Goal: Information Seeking & Learning: Compare options

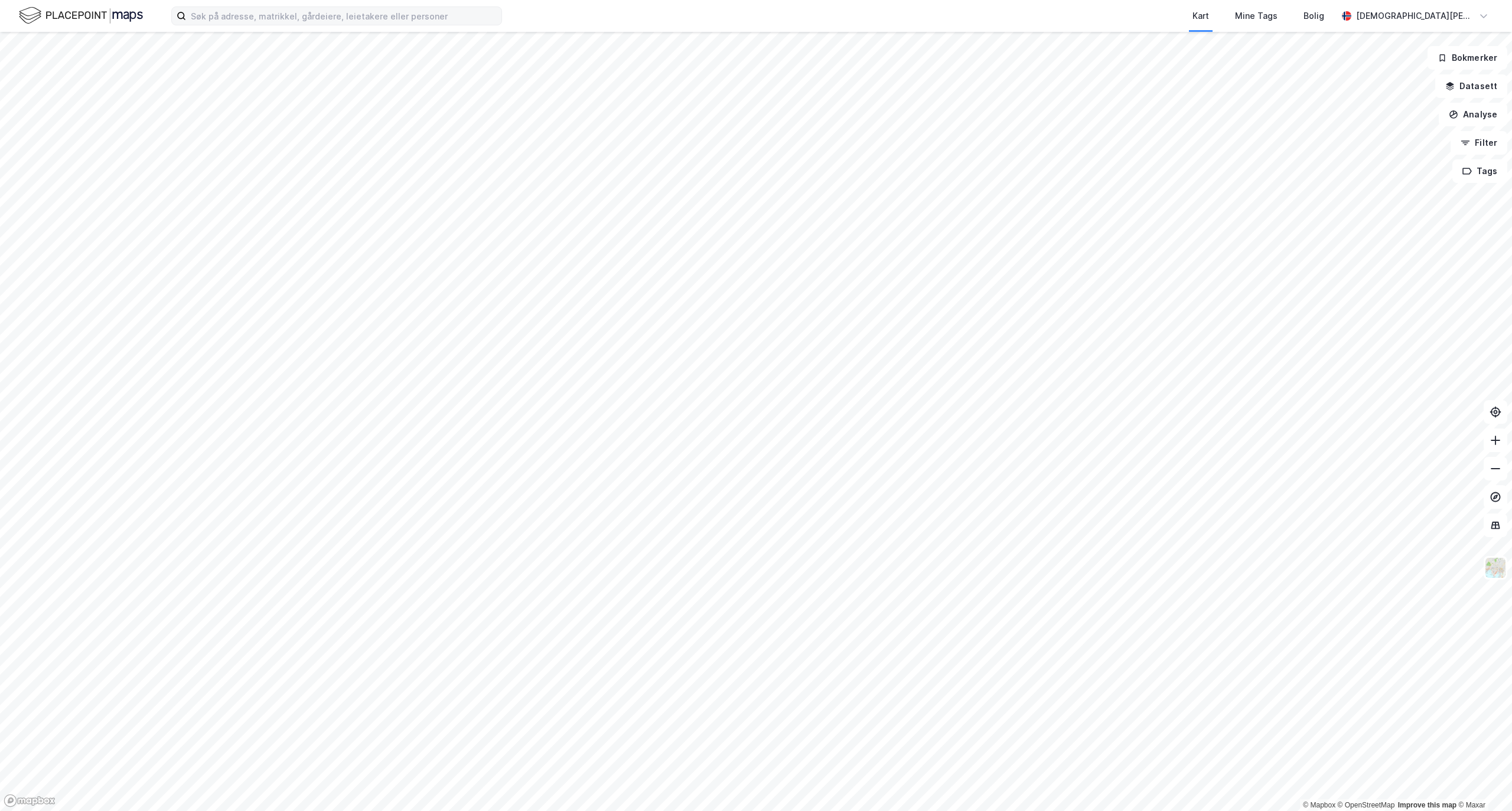
click at [338, 25] on label at bounding box center [337, 15] width 331 height 19
click at [338, 25] on input at bounding box center [344, 16] width 315 height 18
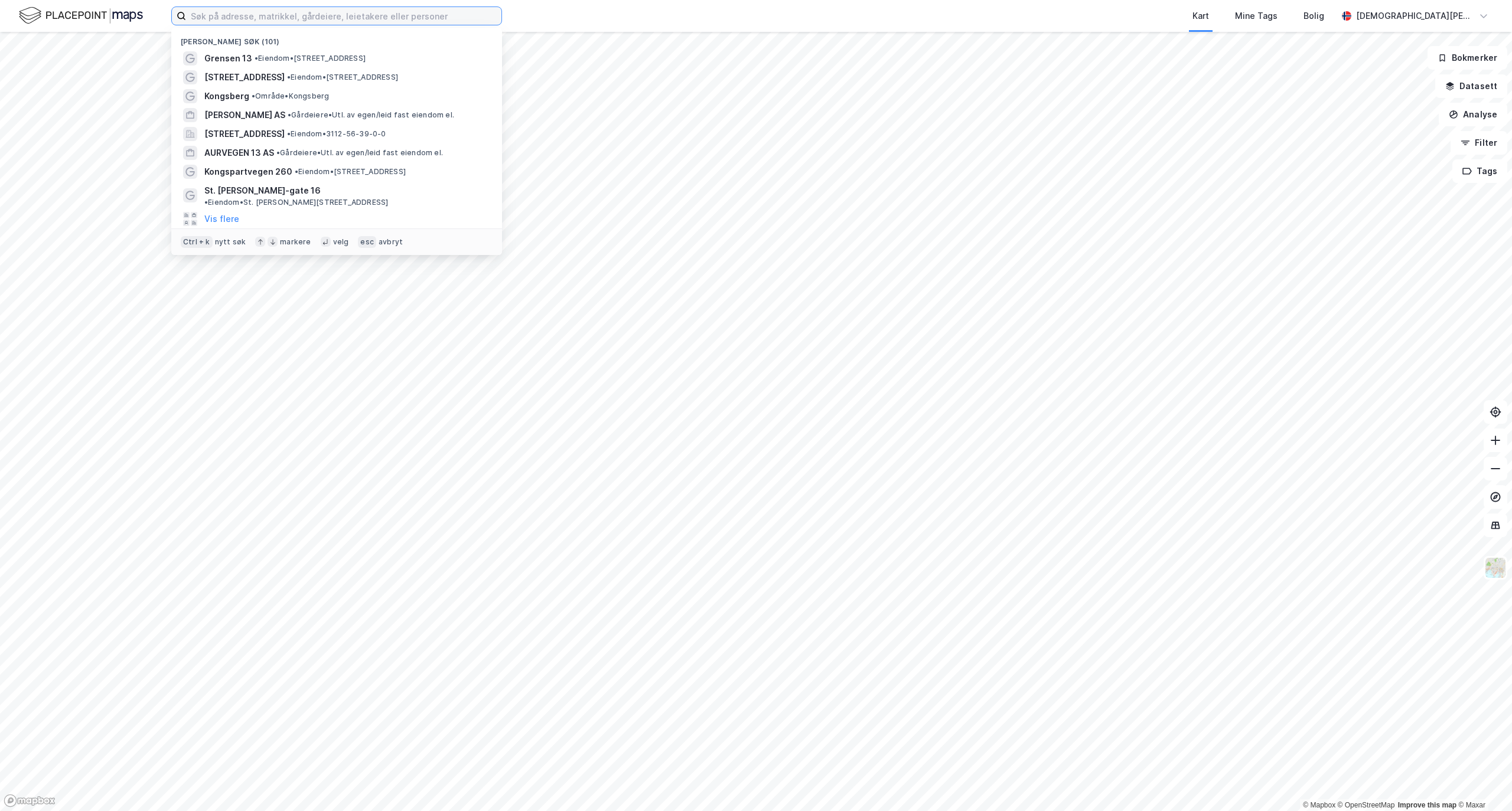
click at [347, 10] on input at bounding box center [344, 16] width 315 height 18
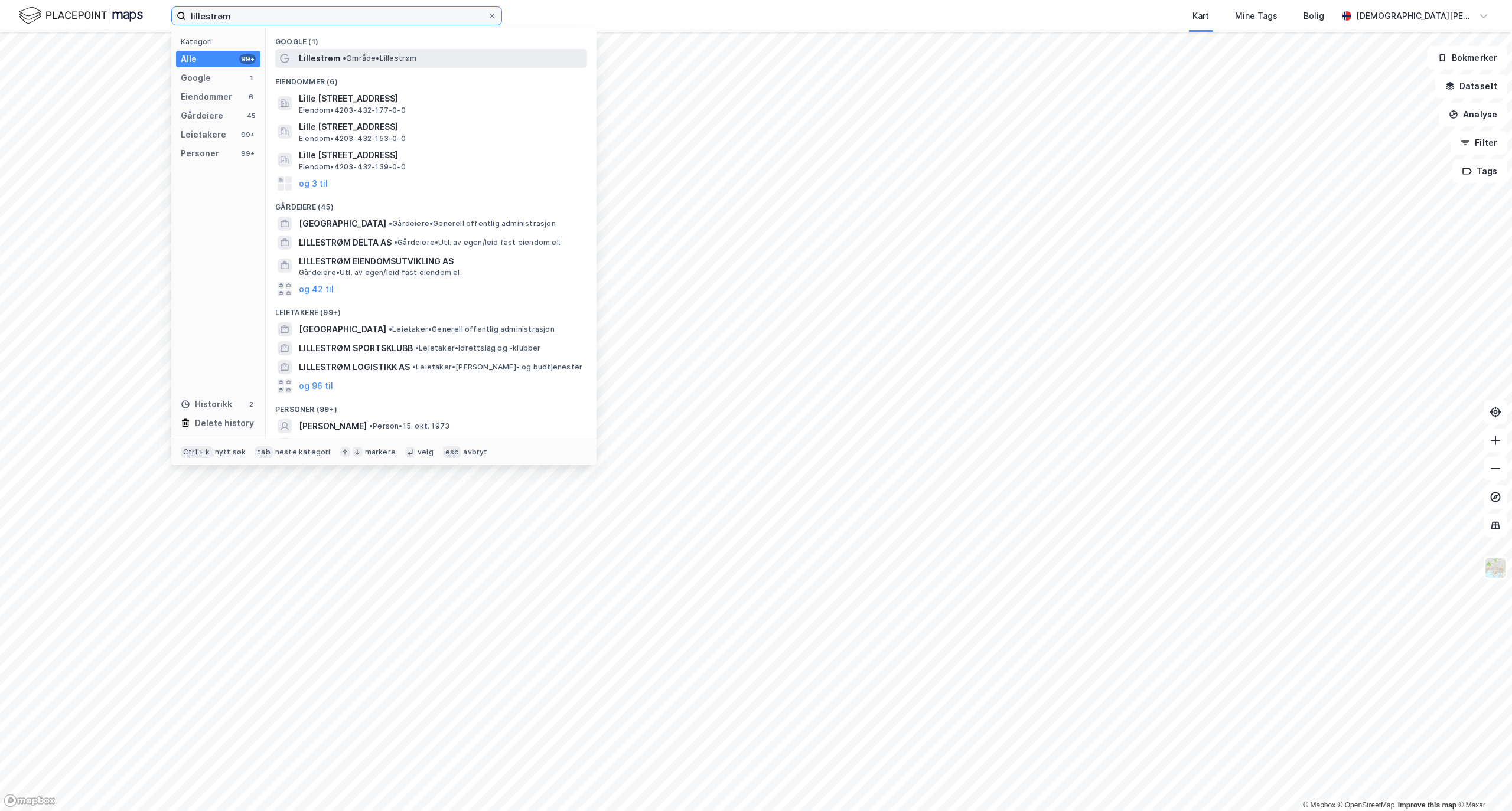
type input "lillestrøm"
click at [369, 57] on span "• Område • [GEOGRAPHIC_DATA]" at bounding box center [380, 59] width 75 height 10
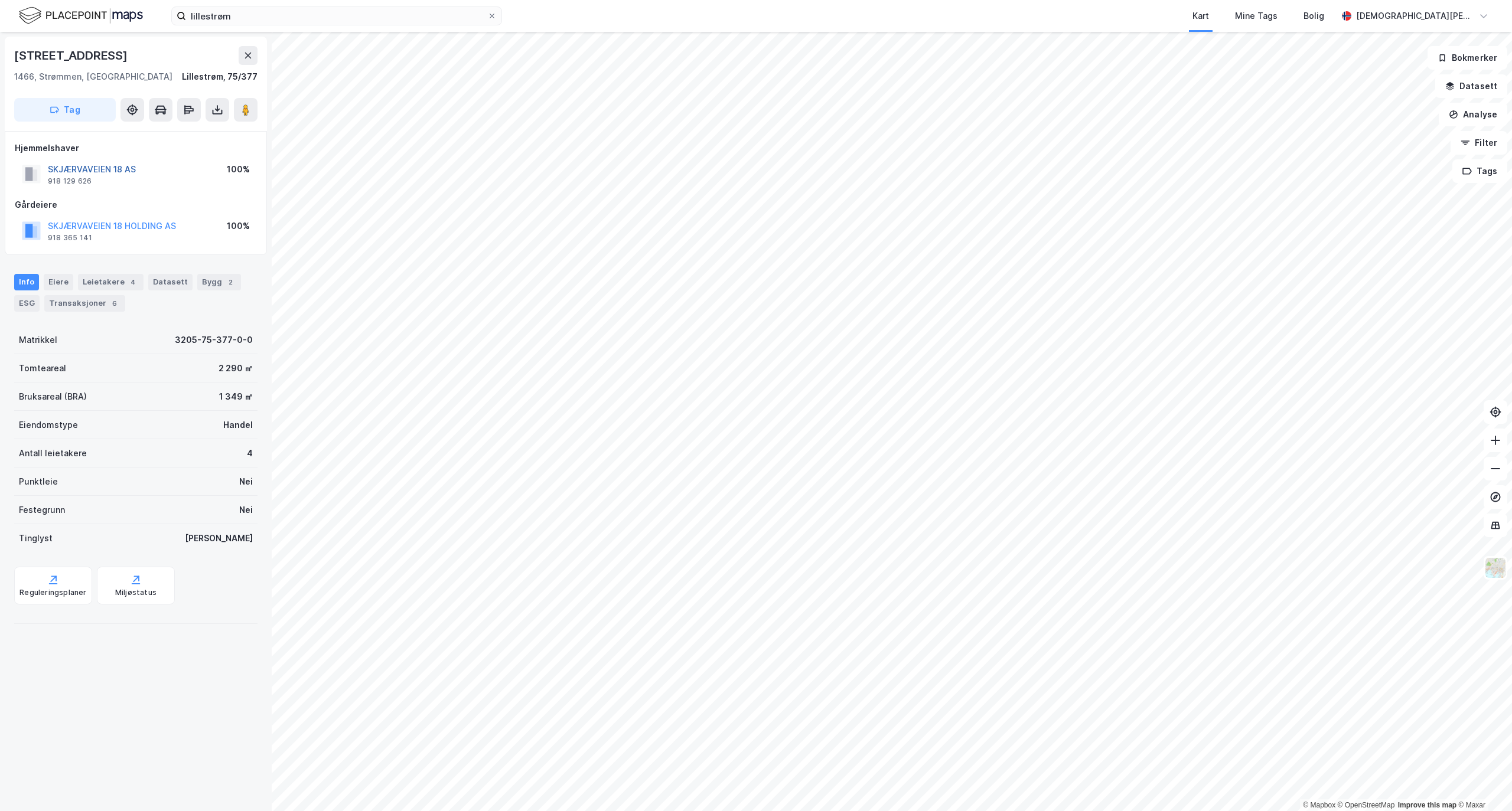
click at [0, 0] on button "SKJÆRVAVEIEN 18 AS" at bounding box center [0, 0] width 0 height 0
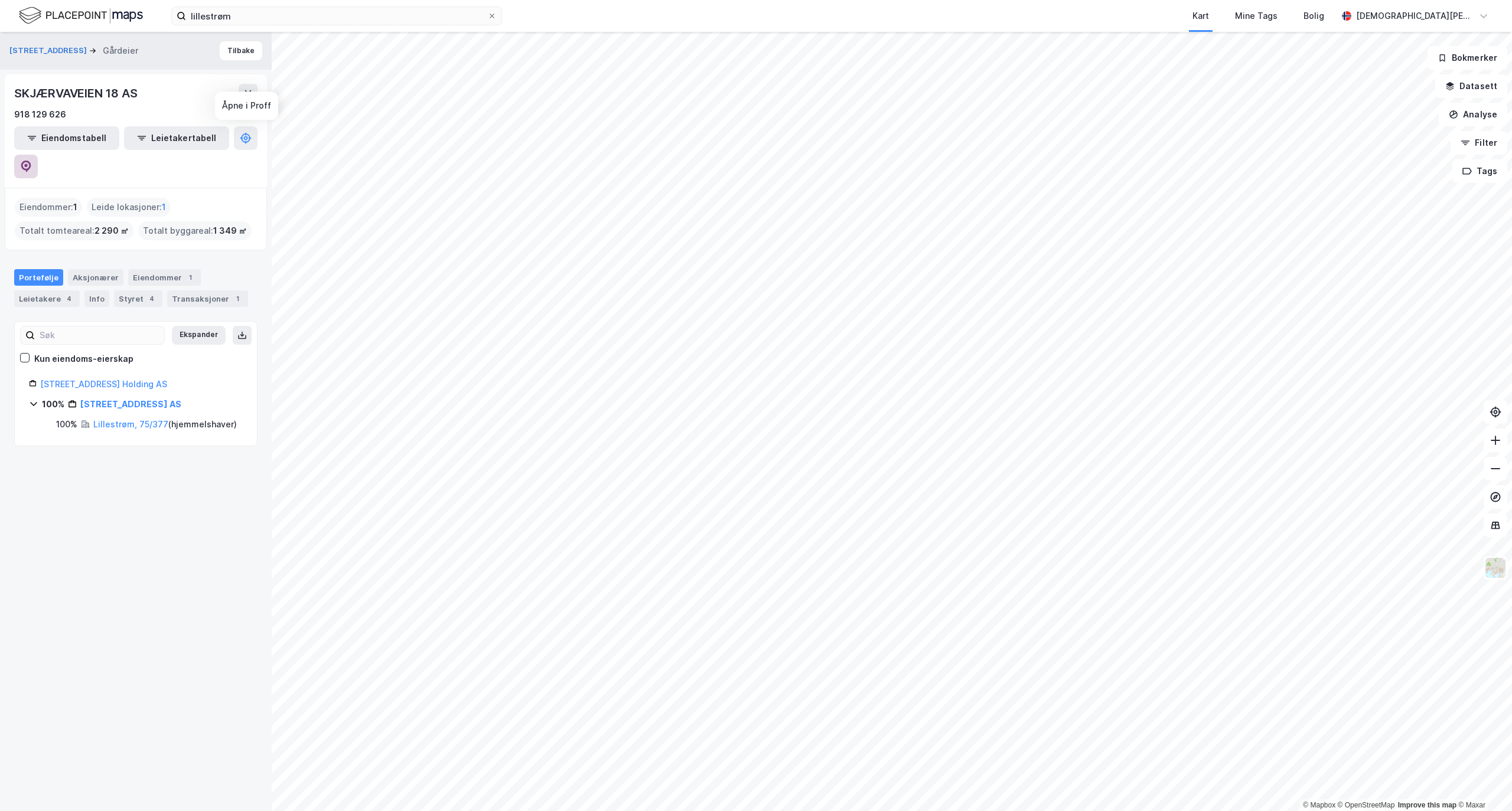
click at [38, 155] on button at bounding box center [26, 167] width 24 height 24
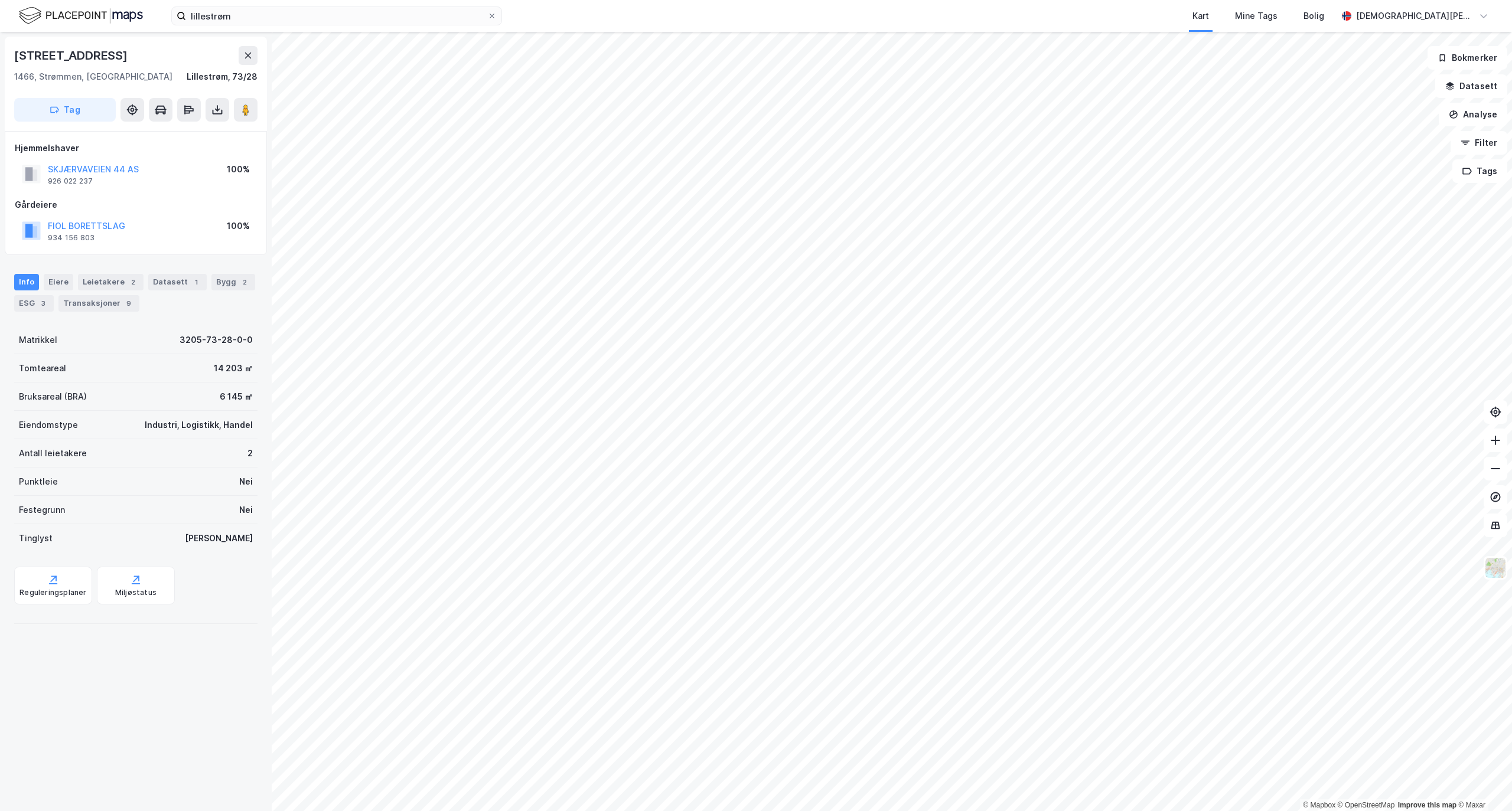
click at [115, 163] on div "SKJÆRVAVEIEN 44 AS" at bounding box center [93, 169] width 91 height 14
click at [0, 0] on button "SKJÆRVAVEIEN 44 AS" at bounding box center [0, 0] width 0 height 0
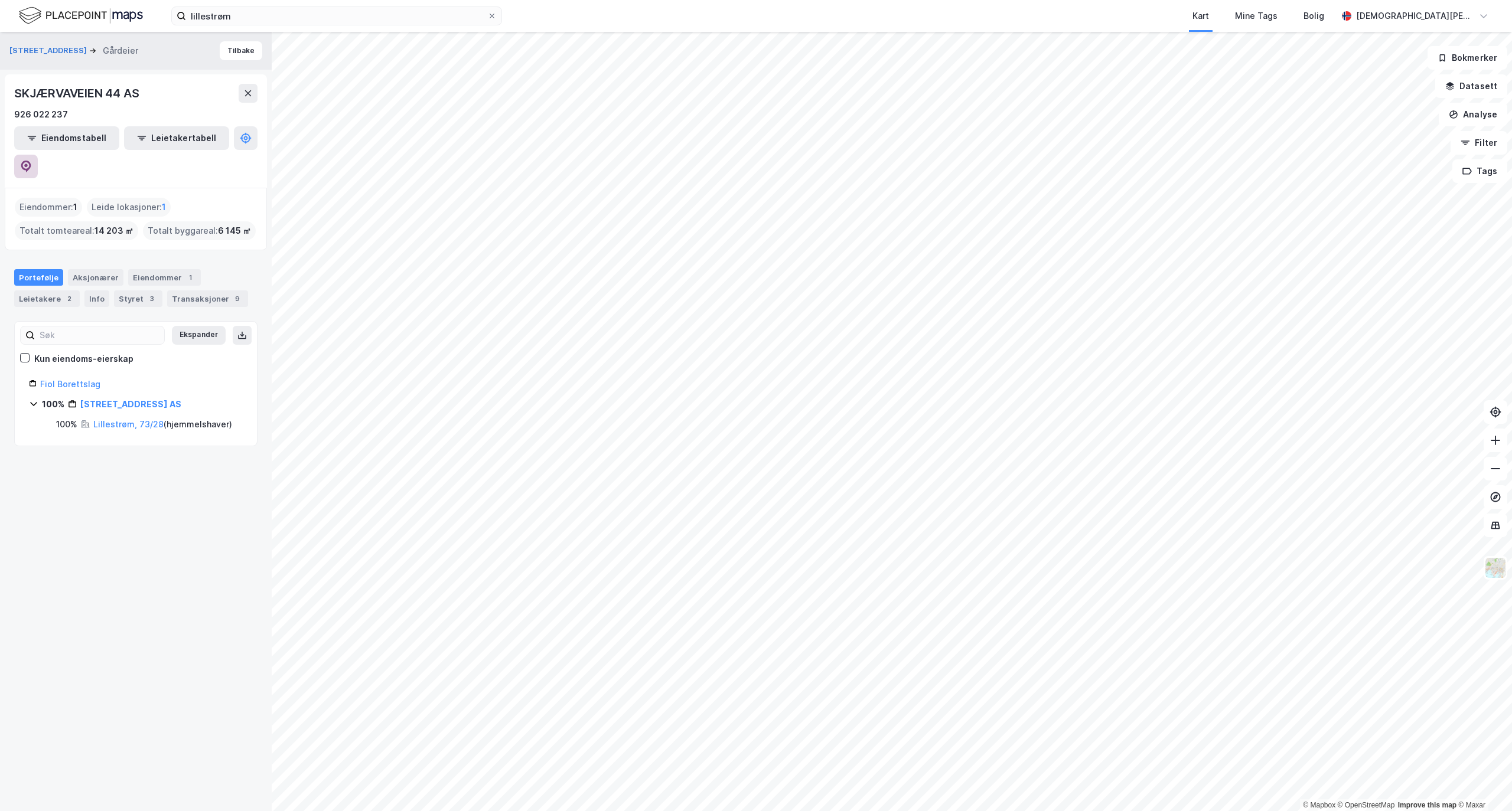
click at [38, 155] on button at bounding box center [26, 167] width 24 height 24
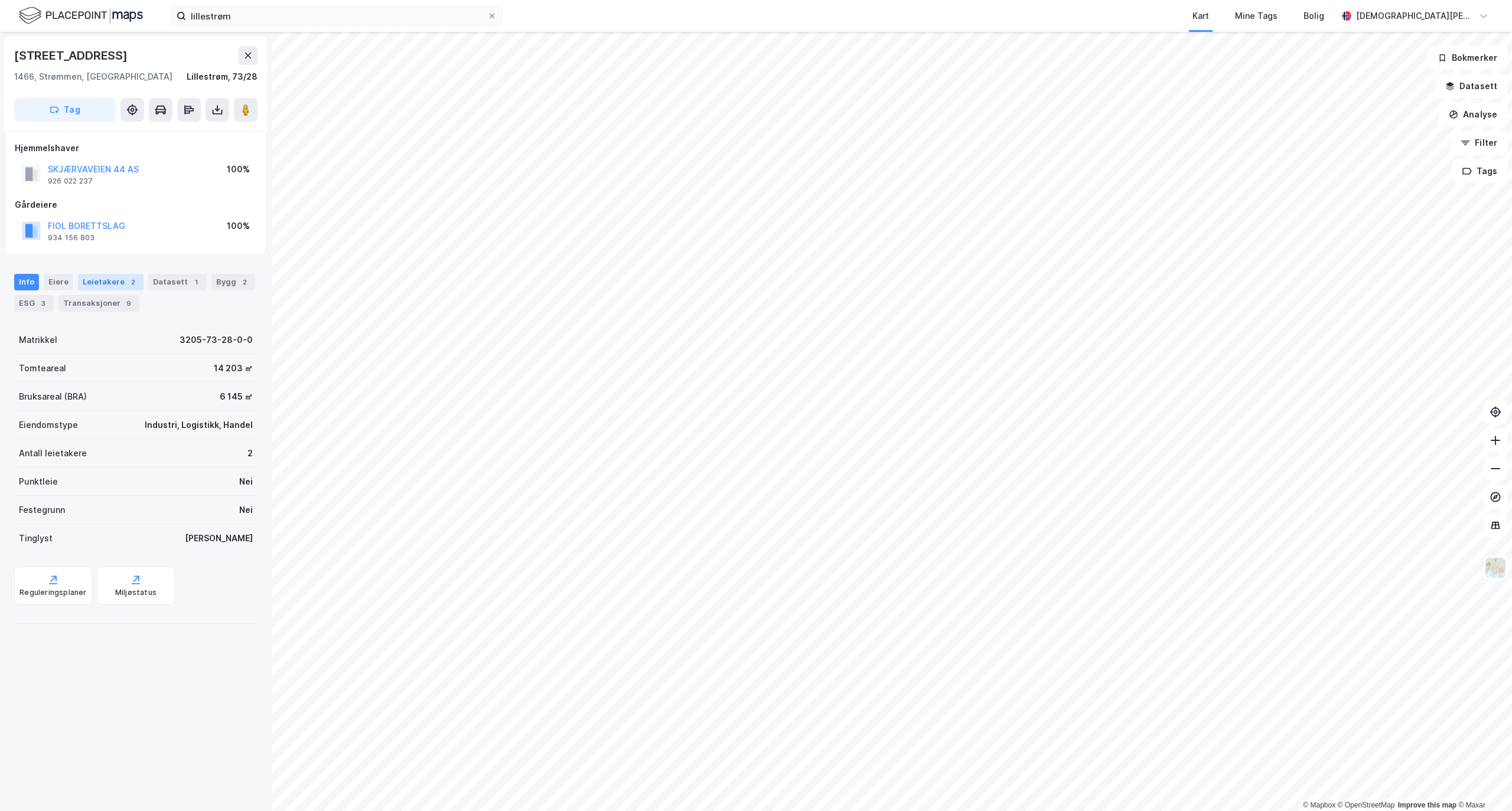
click at [78, 279] on div "Leietakere 2" at bounding box center [111, 282] width 66 height 17
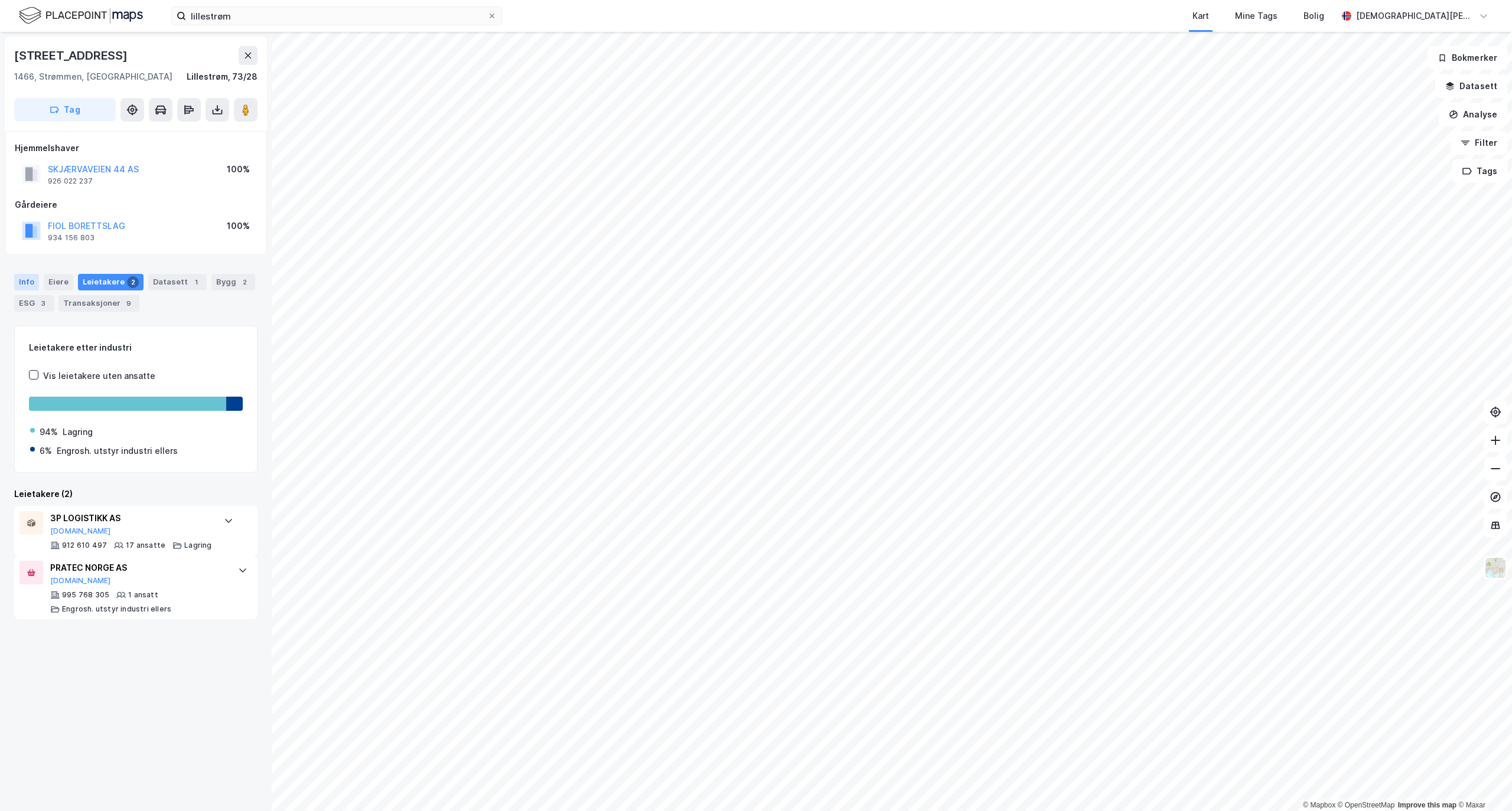
click at [21, 280] on div "Info" at bounding box center [26, 282] width 25 height 17
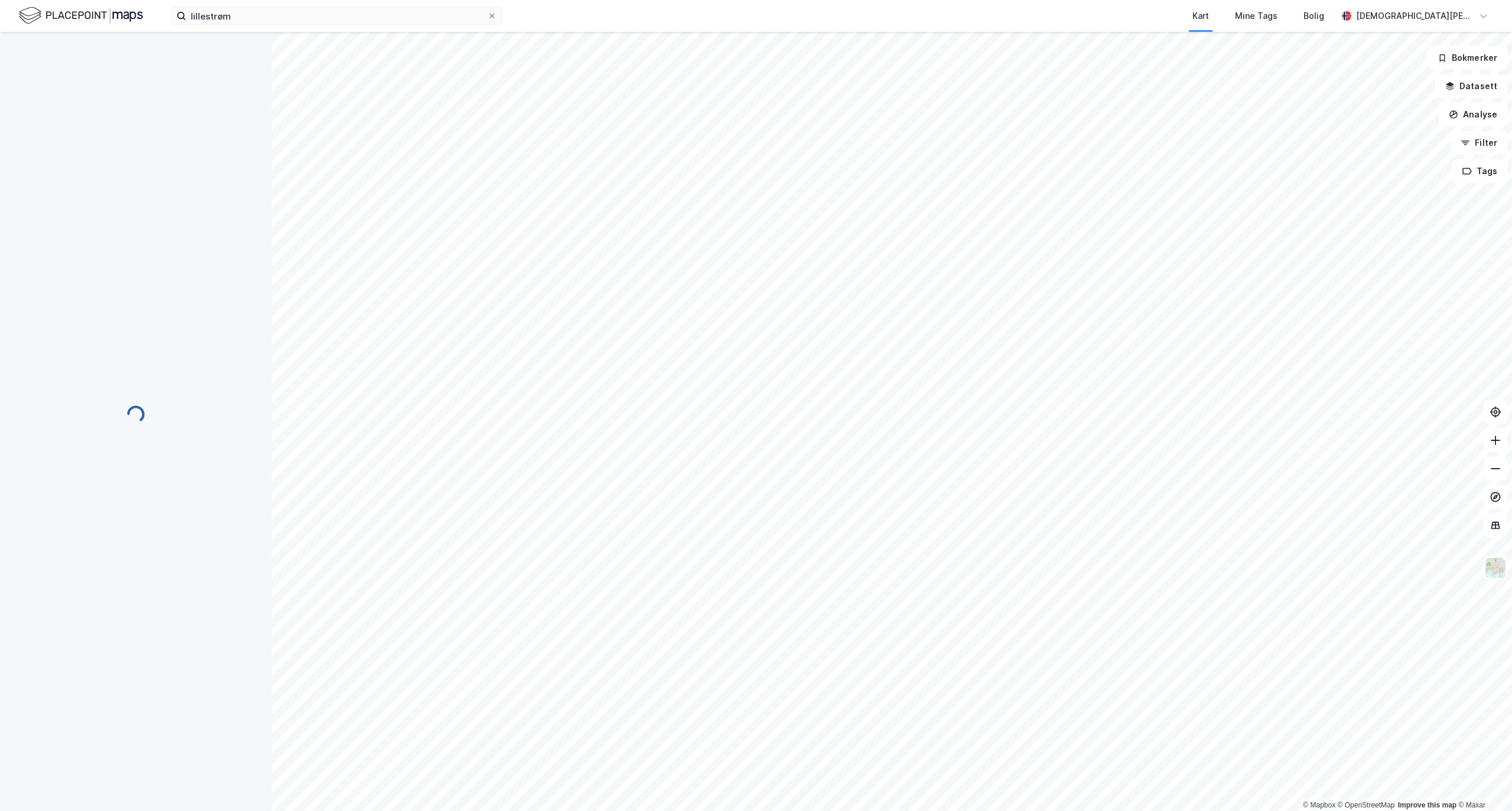
click at [714, 0] on html "lillestrøm Kart Mine Tags Bolig [PERSON_NAME] © Mapbox © OpenStreetMap Improve …" at bounding box center [756, 405] width 1512 height 811
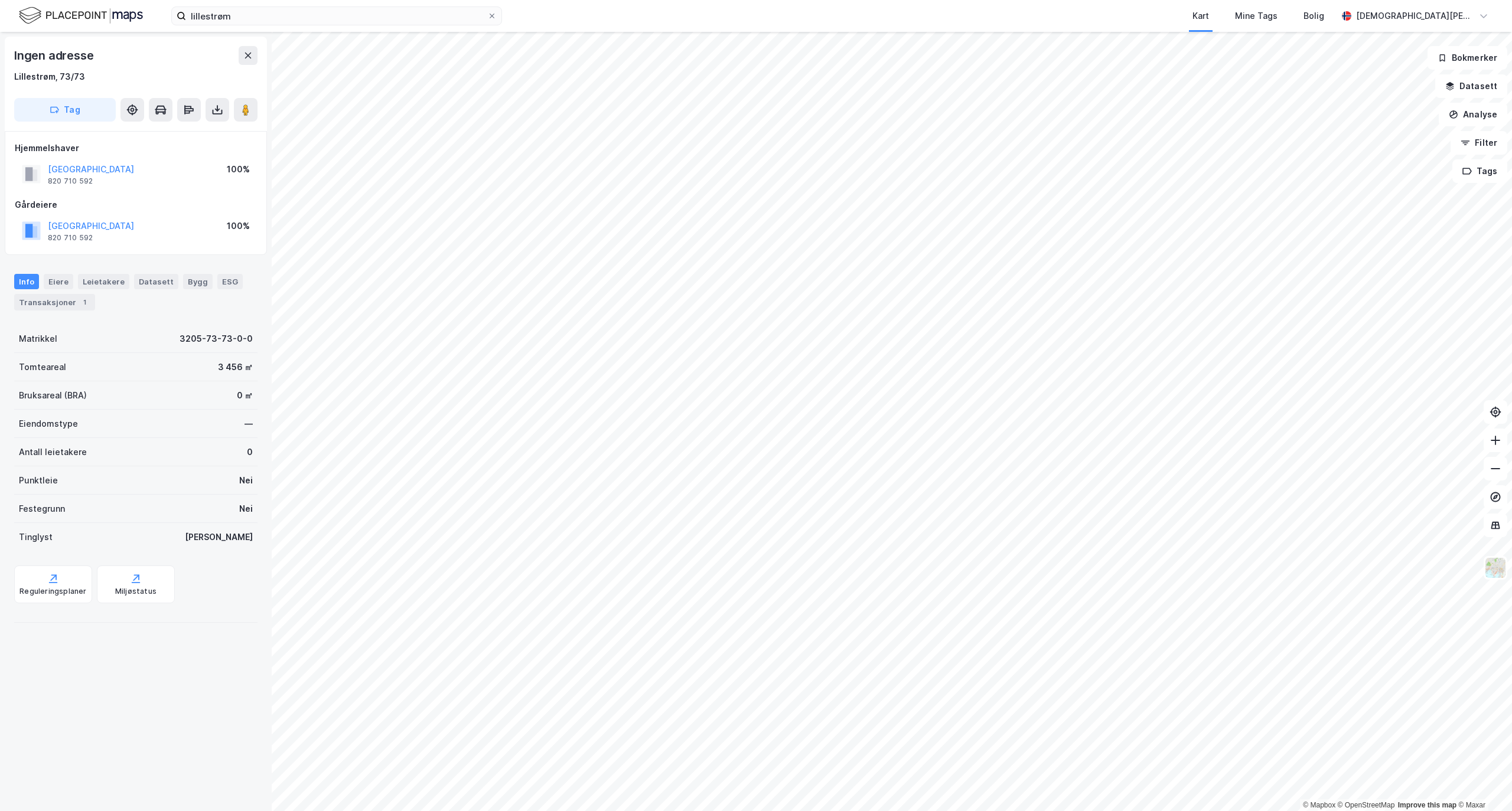
click at [818, 0] on html "lillestrøm Kart Mine Tags Bolig [PERSON_NAME] © Mapbox © OpenStreetMap Improve …" at bounding box center [756, 405] width 1512 height 811
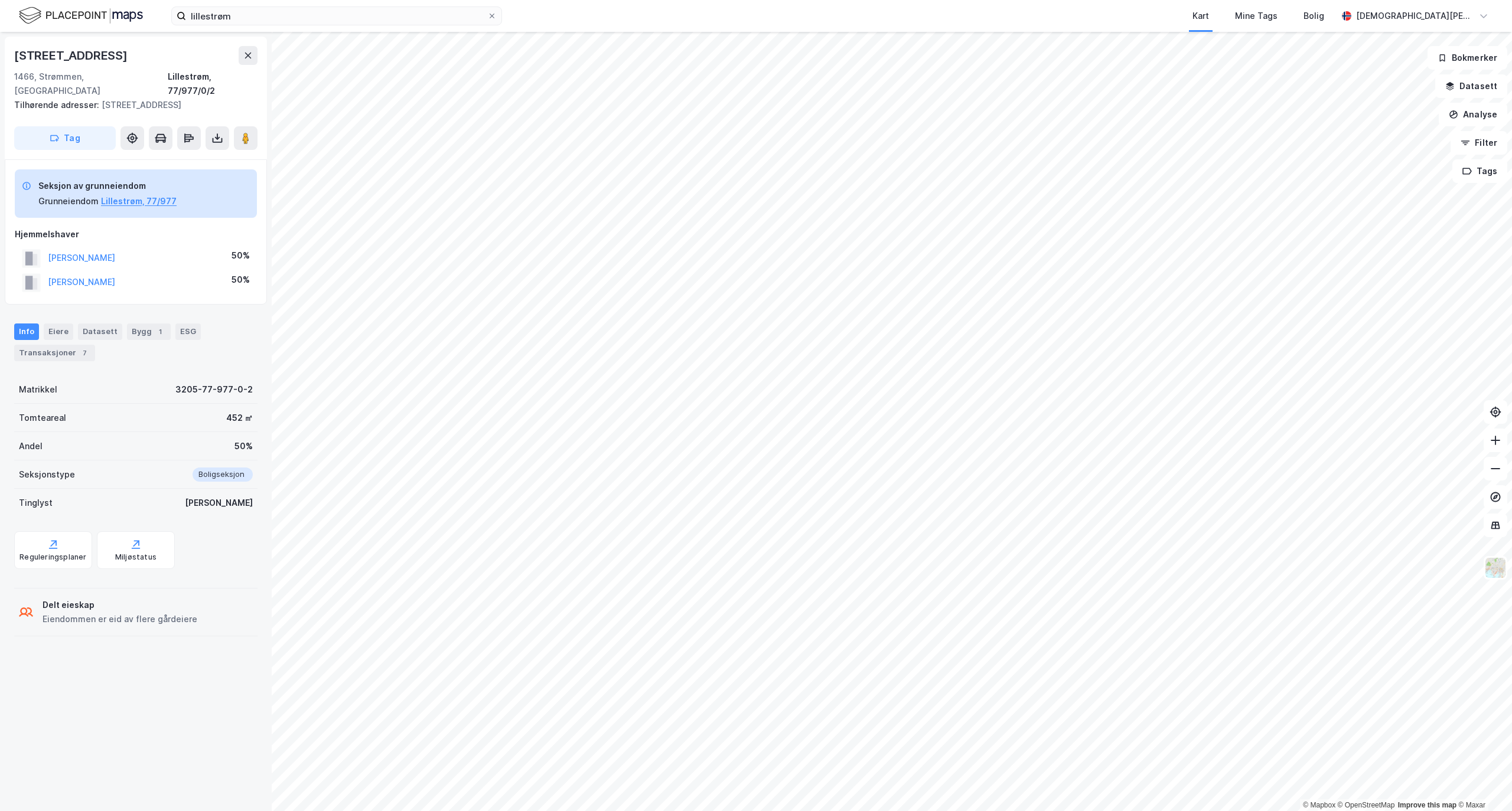
click at [843, 0] on html "lillestrøm Kart Mine Tags Bolig [PERSON_NAME] © Mapbox © OpenStreetMap Improve …" at bounding box center [756, 405] width 1512 height 811
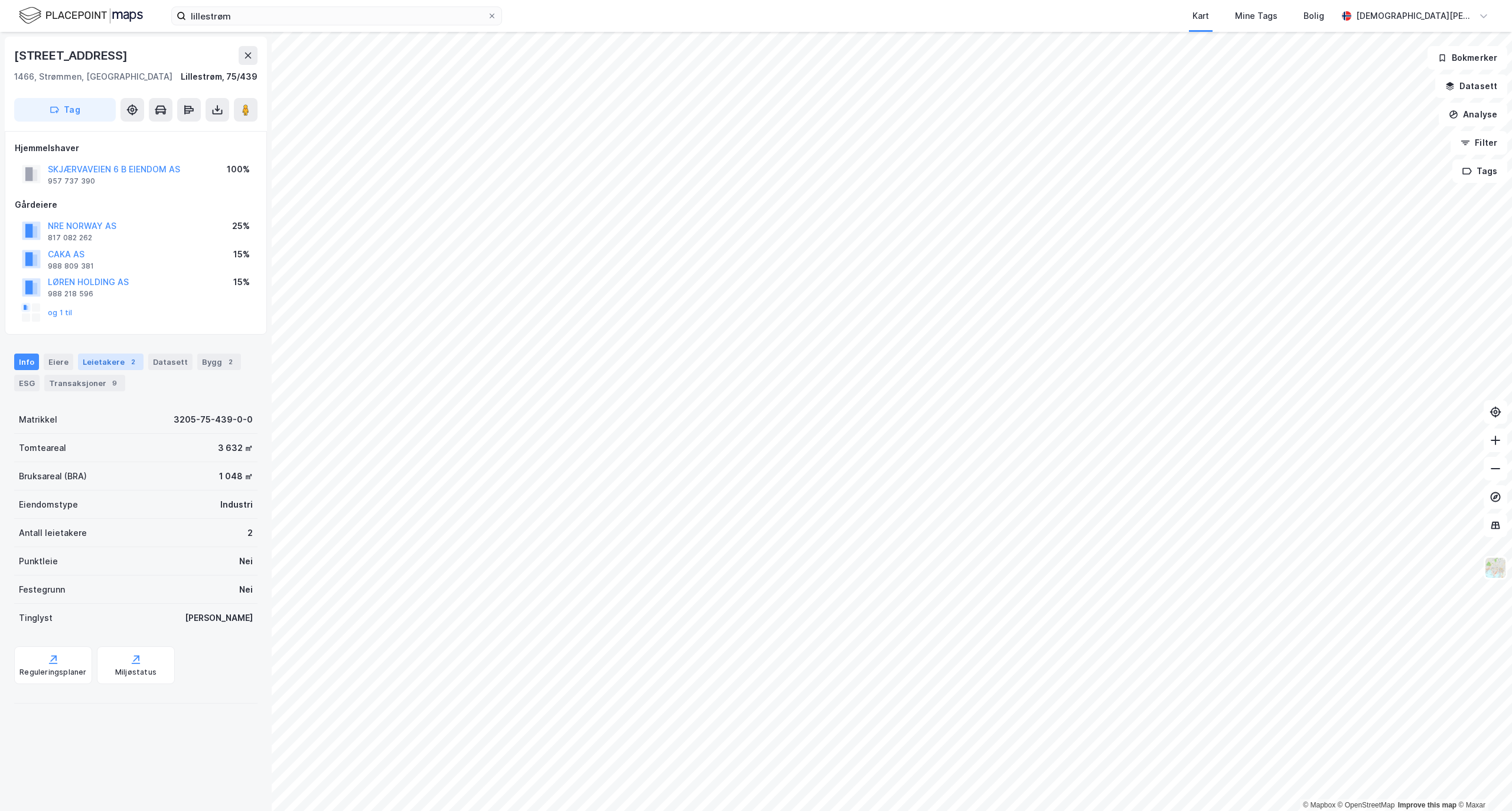
click at [117, 359] on div "Leietakere 2" at bounding box center [111, 362] width 66 height 17
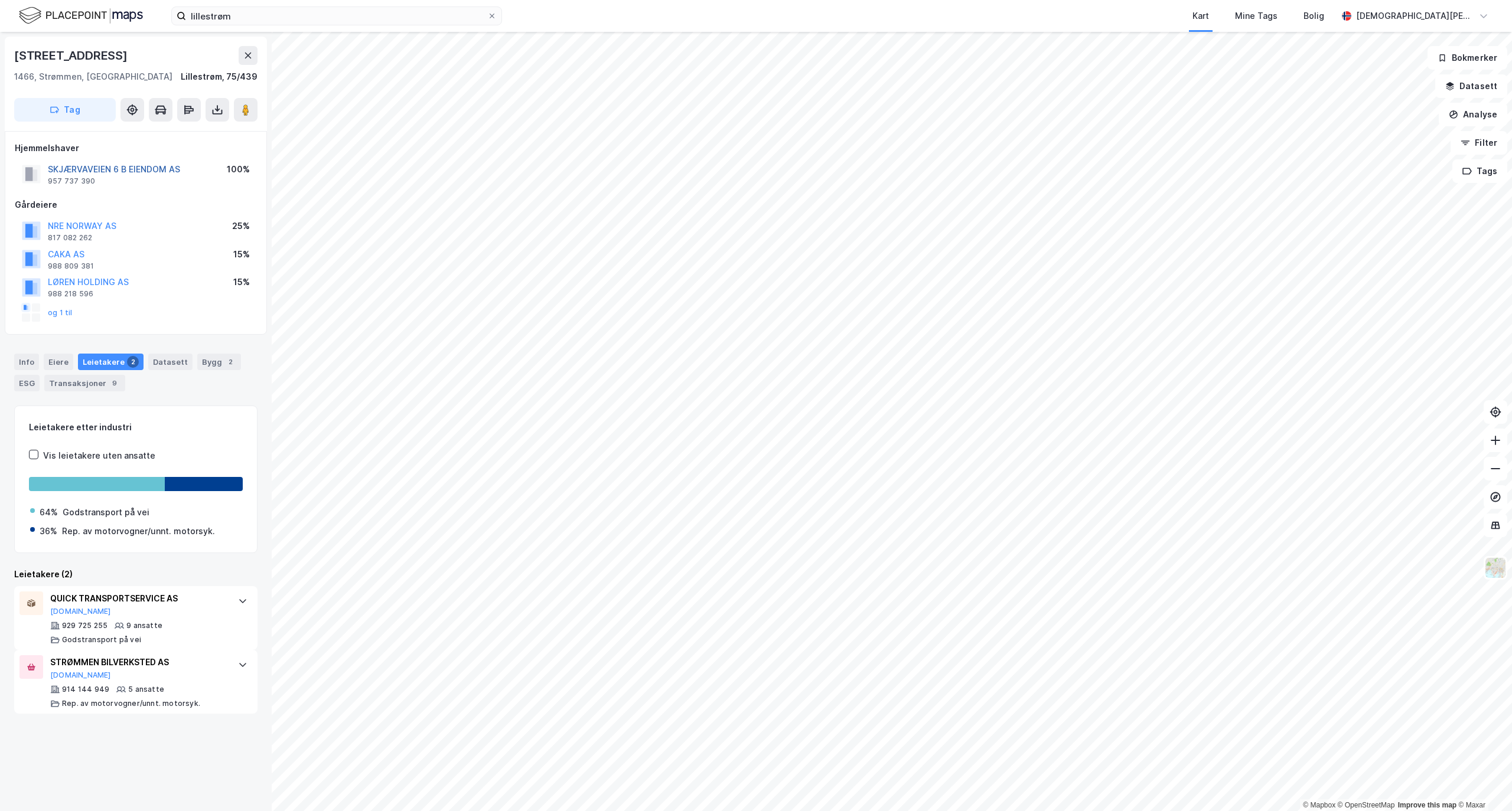
click at [0, 0] on button "SKJÆRVAVEIEN 6 B EIENDOM AS" at bounding box center [0, 0] width 0 height 0
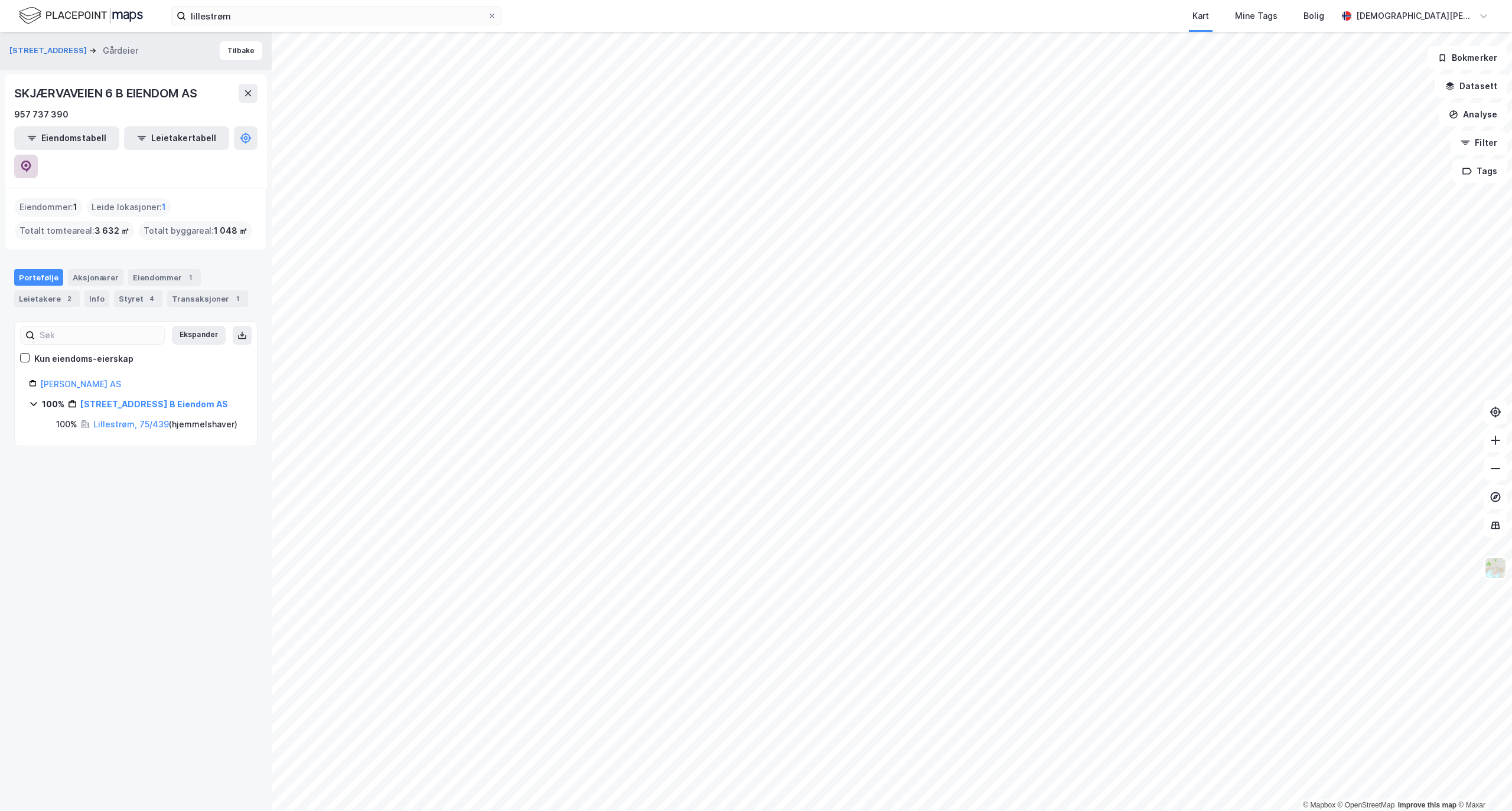
click at [32, 160] on icon at bounding box center [26, 166] width 12 height 12
click at [708, 10] on div "lillestrøm Kart Mine Tags Bolig [PERSON_NAME] © Mapbox © OpenStreetMap Improve …" at bounding box center [756, 405] width 1512 height 811
